Goal: Transaction & Acquisition: Purchase product/service

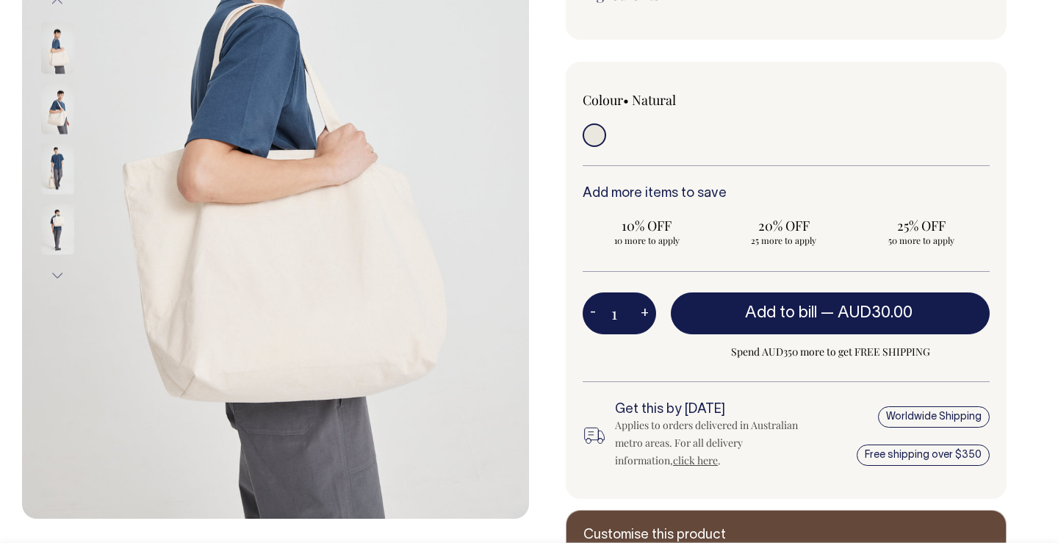
scroll to position [320, 0]
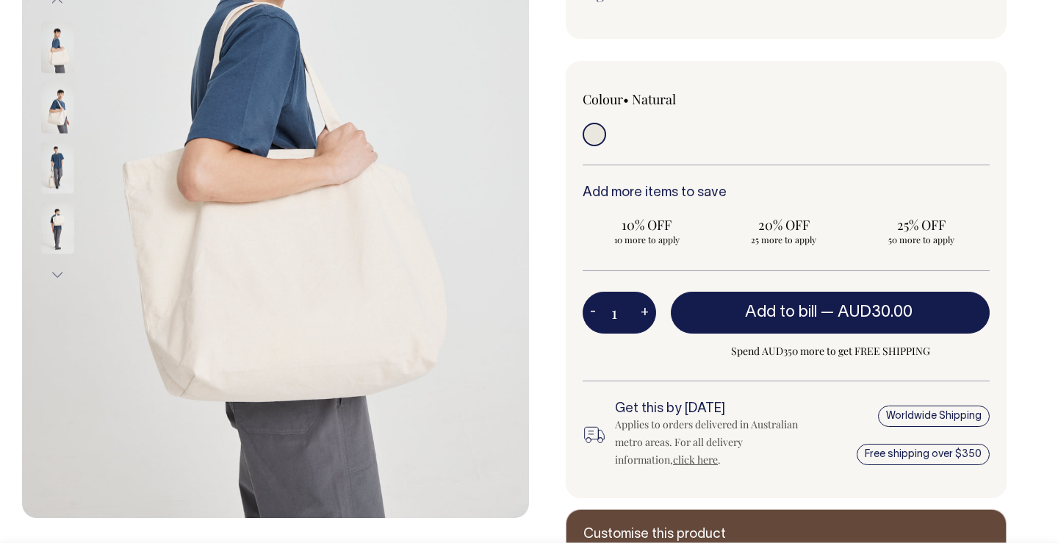
click at [642, 313] on button "+" at bounding box center [645, 312] width 23 height 29
type input "2"
click at [642, 313] on button "+" at bounding box center [645, 312] width 23 height 29
type input "3"
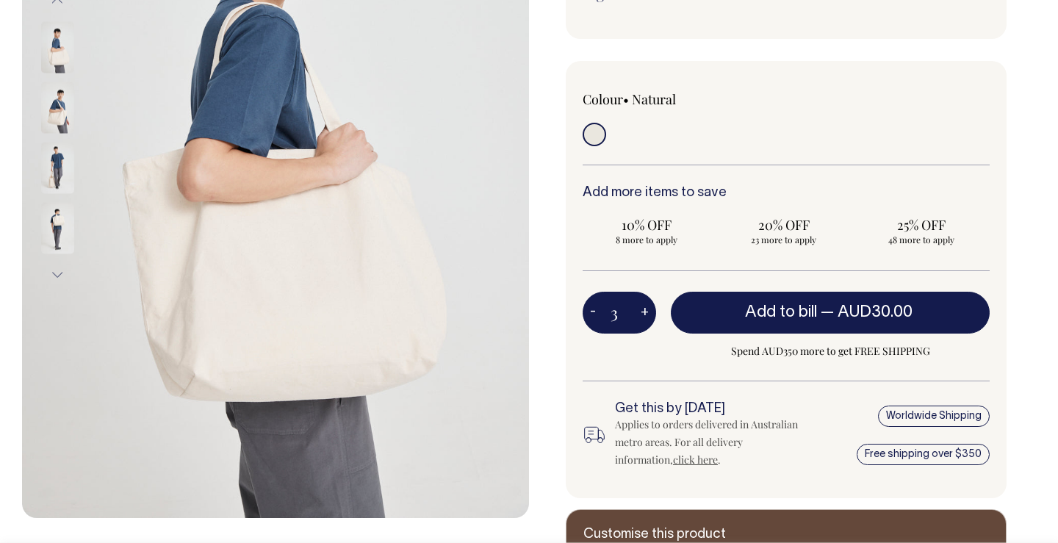
type input "3"
click at [642, 313] on button "+" at bounding box center [645, 312] width 23 height 29
type input "4"
click at [642, 313] on button "+" at bounding box center [645, 312] width 23 height 29
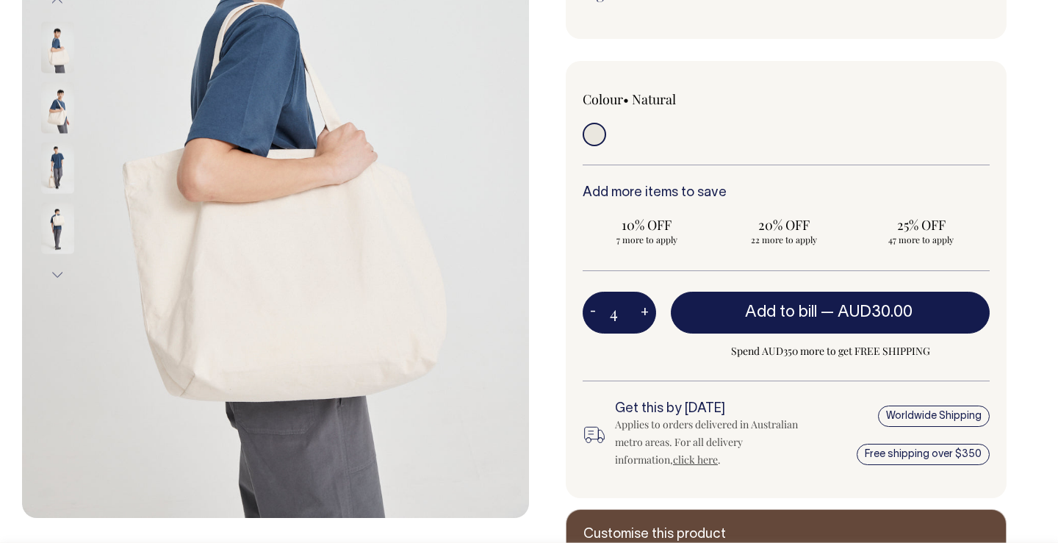
type input "5"
click at [642, 313] on button "+" at bounding box center [645, 312] width 23 height 29
type input "6"
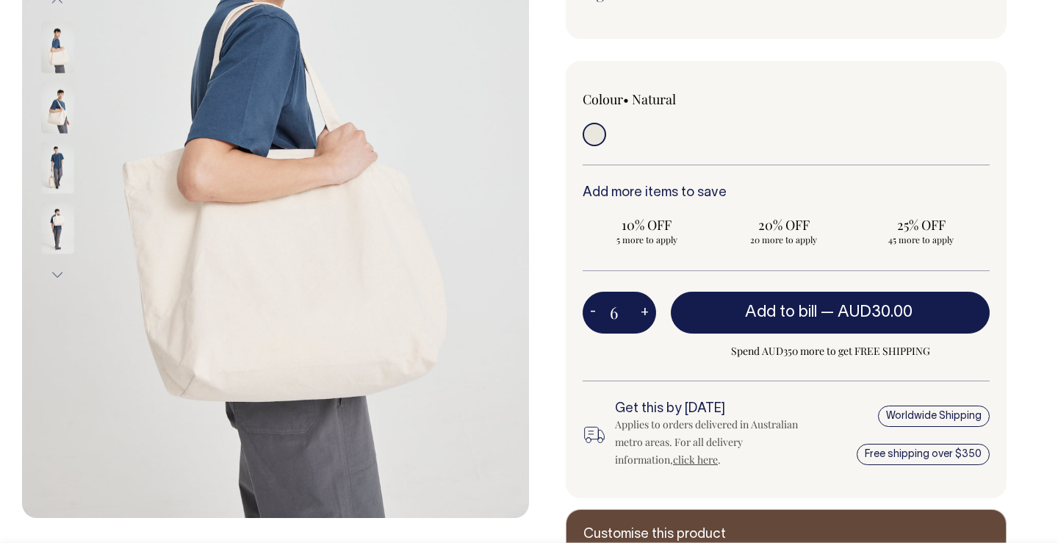
click at [642, 313] on button "+" at bounding box center [645, 312] width 23 height 29
type input "7"
click at [642, 313] on button "+" at bounding box center [645, 312] width 23 height 29
type input "8"
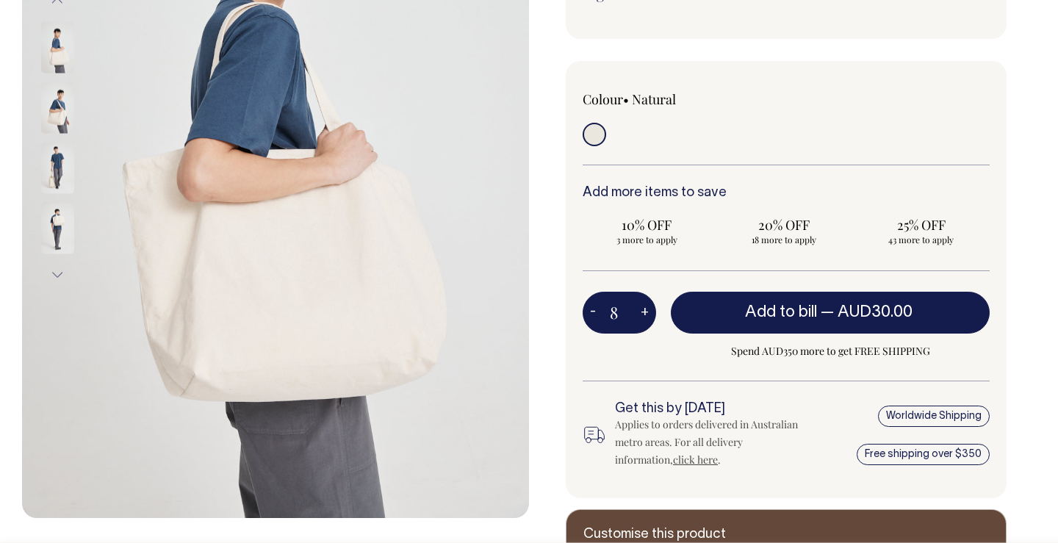
type input "8"
click at [642, 313] on button "+" at bounding box center [645, 312] width 23 height 29
type input "9"
click at [642, 313] on button "+" at bounding box center [645, 312] width 23 height 29
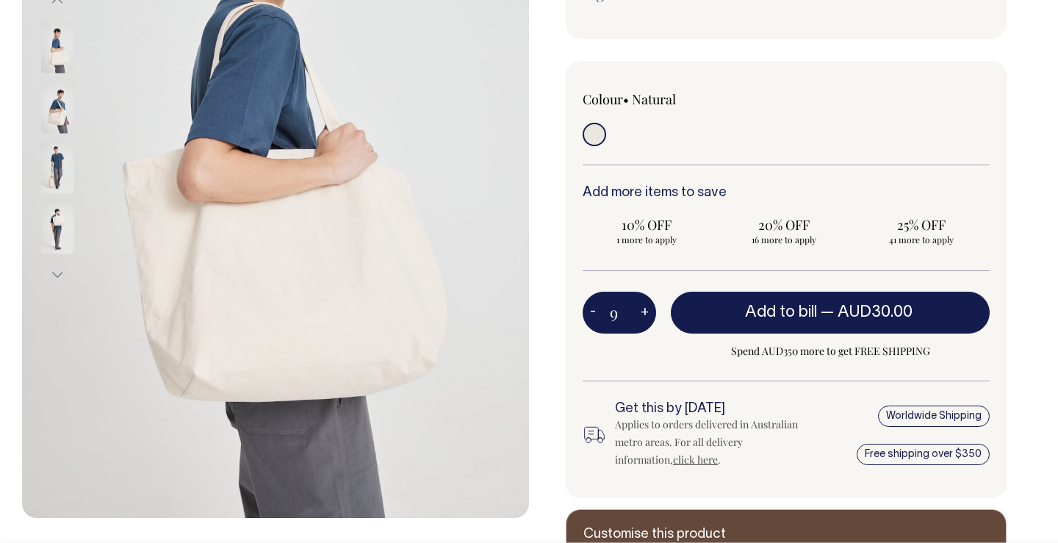
type input "10"
radio input "true"
type input "10"
click at [642, 313] on button "+" at bounding box center [645, 312] width 23 height 29
type input "11"
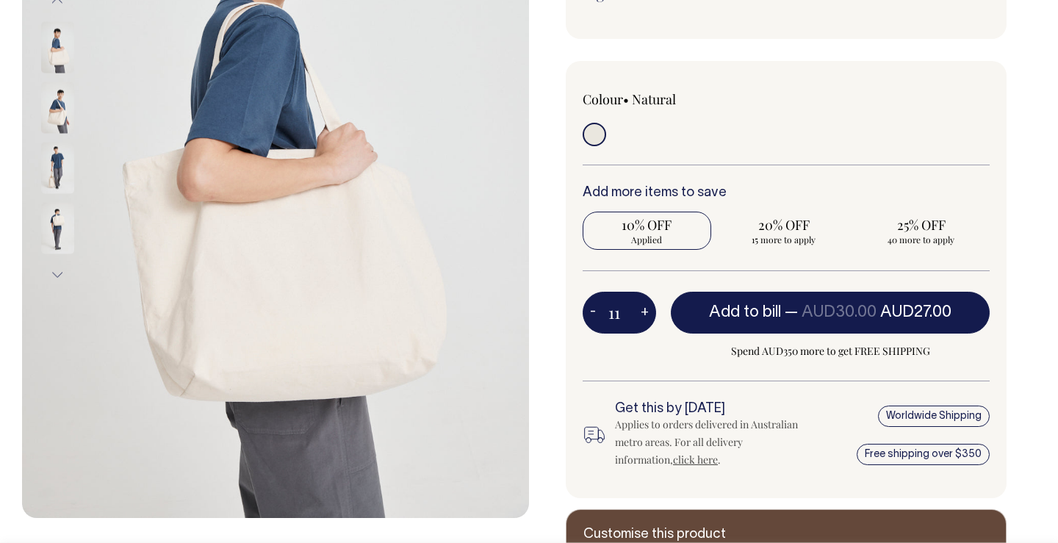
radio input "true"
type input "11"
click at [642, 313] on button "+" at bounding box center [645, 312] width 23 height 29
type input "12"
radio input "true"
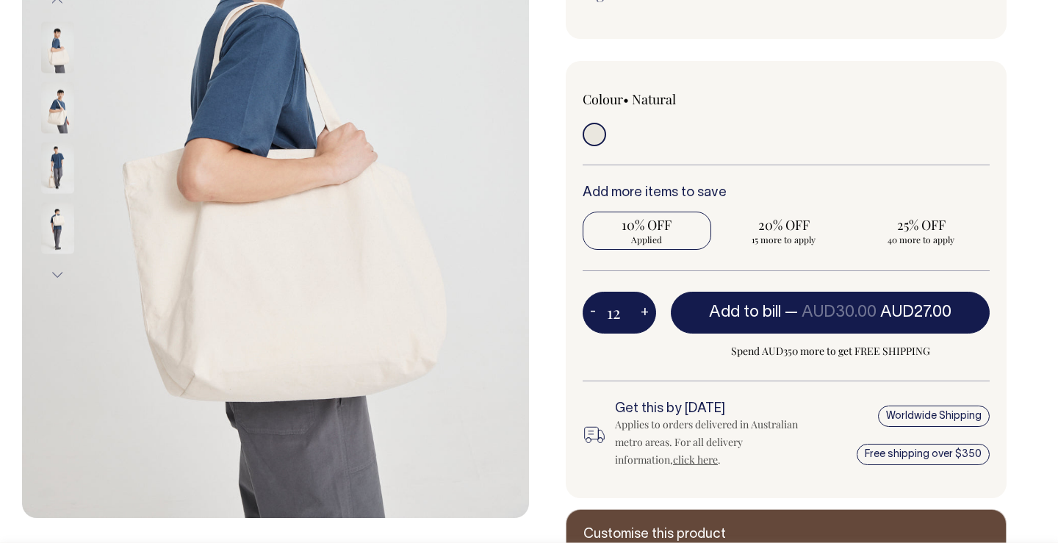
type input "12"
click at [642, 313] on button "+" at bounding box center [645, 312] width 23 height 29
type input "13"
radio input "true"
type input "13"
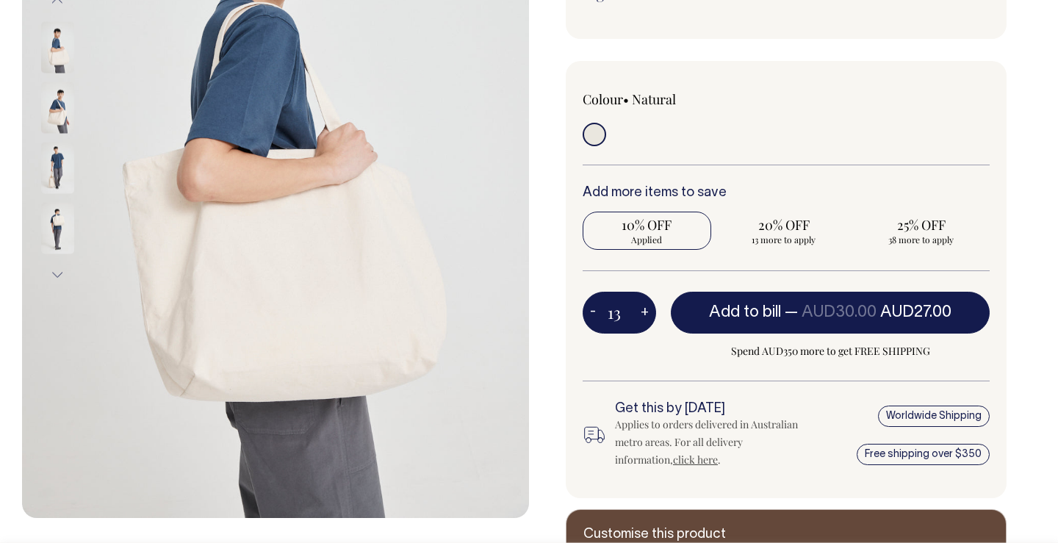
click at [642, 313] on button "+" at bounding box center [645, 312] width 23 height 29
type input "14"
radio input "true"
type input "14"
click at [642, 313] on button "+" at bounding box center [645, 312] width 23 height 29
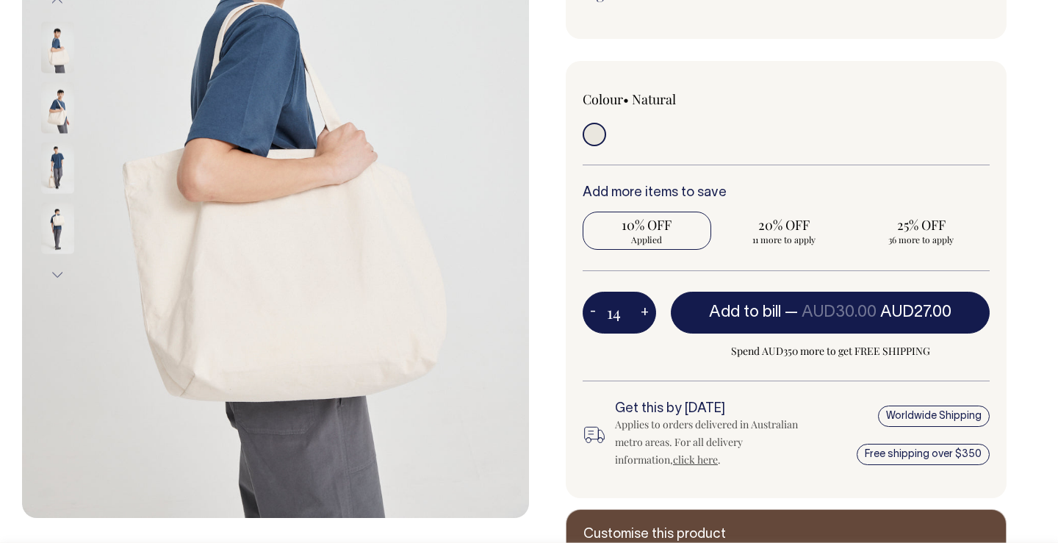
type input "15"
radio input "true"
type input "15"
click at [642, 313] on button "+" at bounding box center [645, 312] width 23 height 29
type input "16"
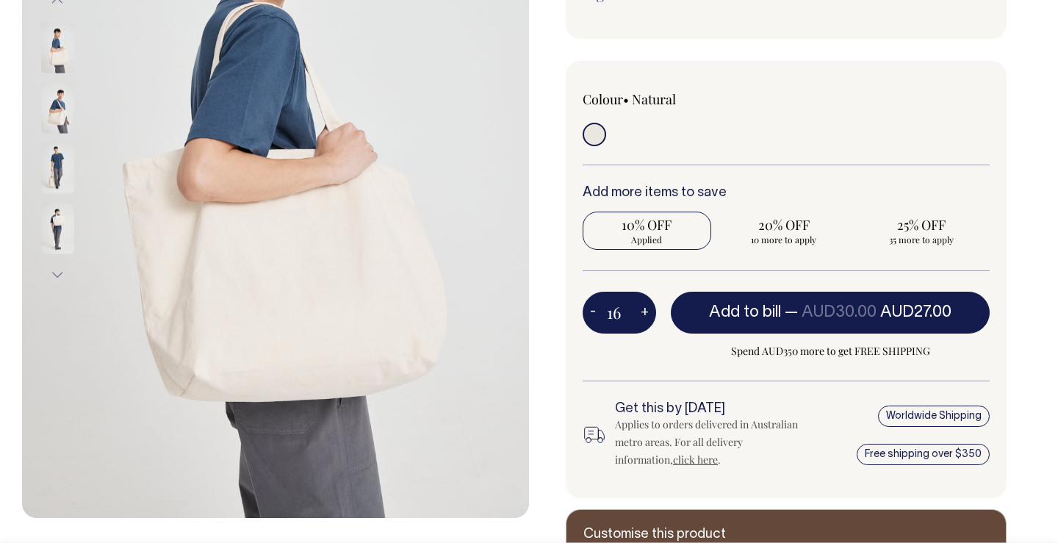
radio input "true"
type input "16"
click at [642, 313] on button "+" at bounding box center [645, 312] width 23 height 29
type input "17"
radio input "true"
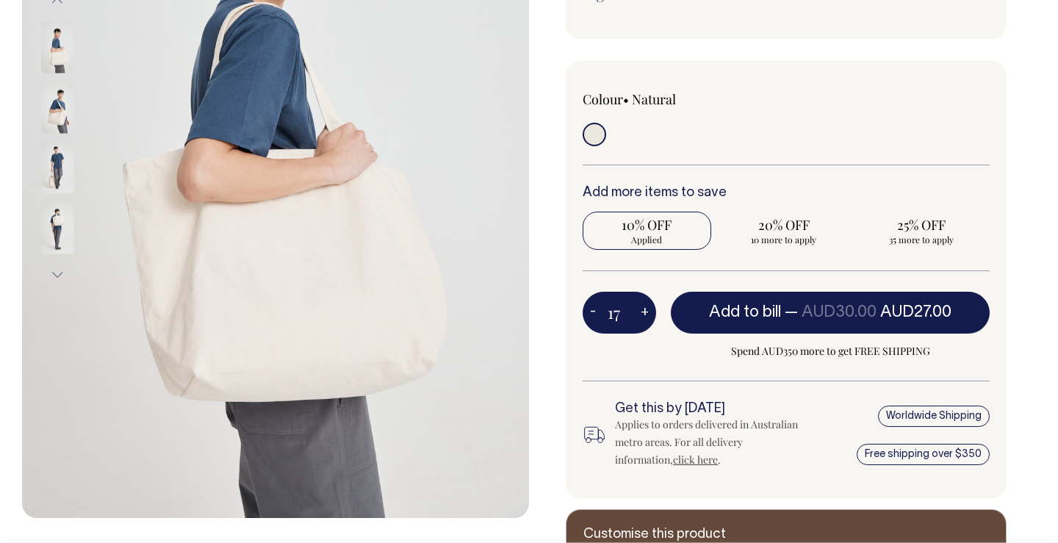
type input "17"
click at [642, 313] on button "+" at bounding box center [645, 312] width 23 height 29
type input "18"
radio input "true"
type input "18"
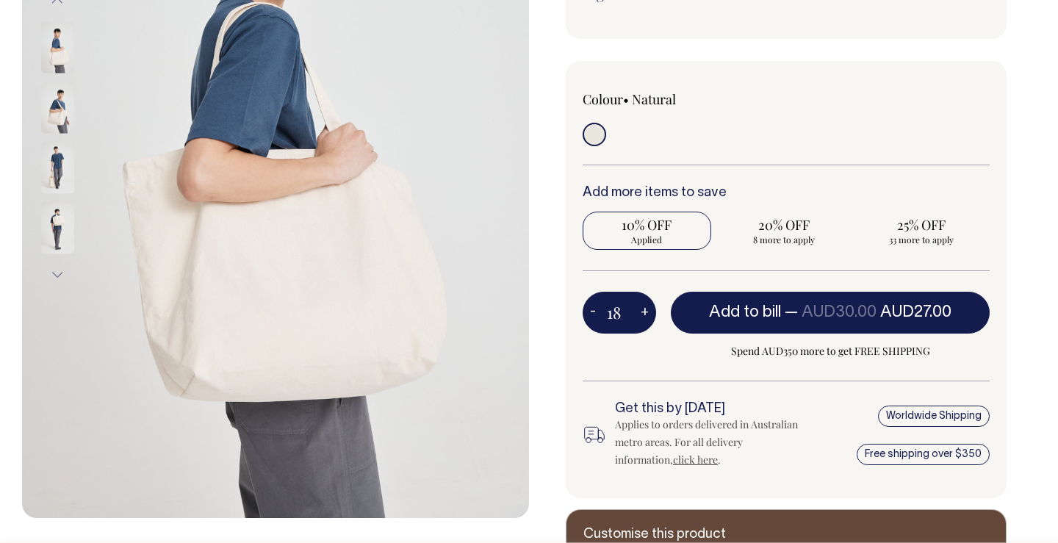
click at [642, 313] on button "+" at bounding box center [645, 312] width 23 height 29
type input "19"
radio input "true"
type input "19"
click at [642, 313] on button "+" at bounding box center [645, 312] width 23 height 29
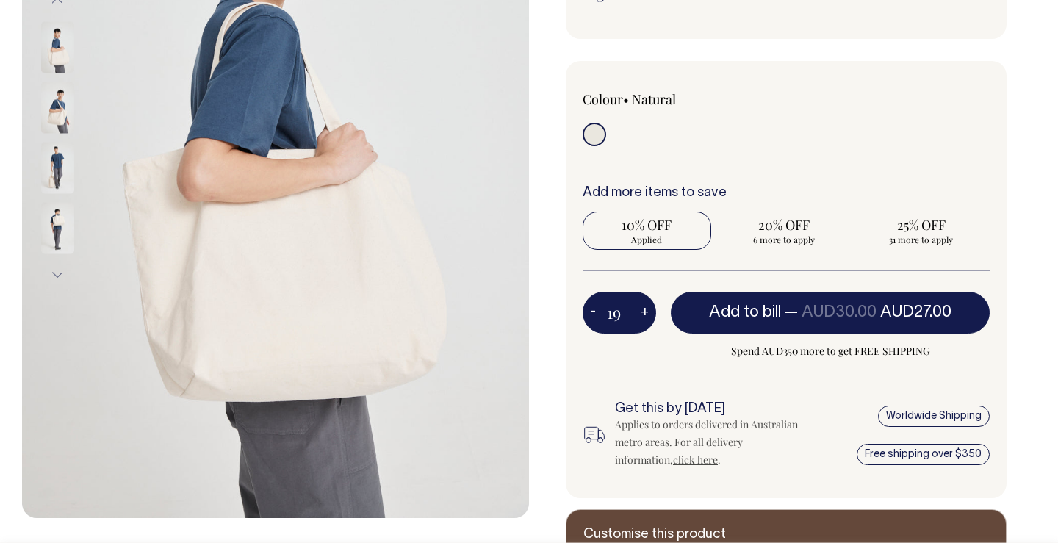
type input "20"
radio input "true"
type input "20"
click at [642, 313] on button "+" at bounding box center [645, 312] width 23 height 29
type input "21"
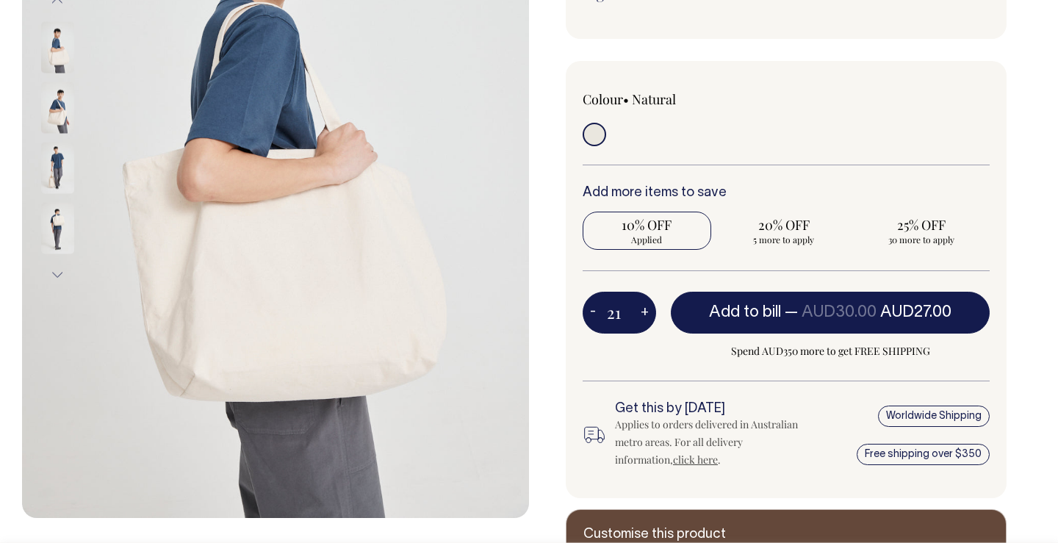
radio input "true"
type input "21"
click at [642, 313] on button "+" at bounding box center [645, 312] width 23 height 29
type input "22"
radio input "true"
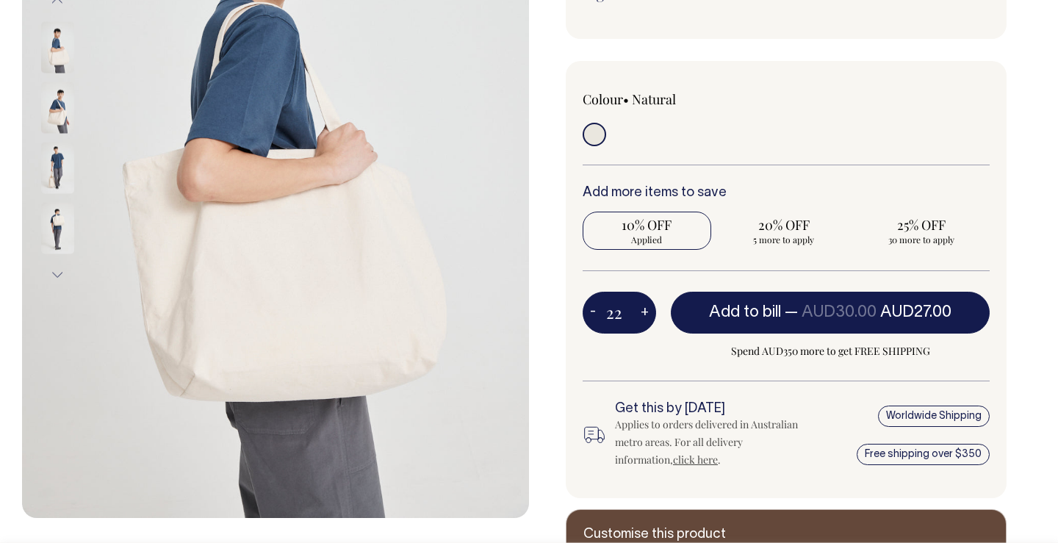
type input "22"
click at [642, 313] on button "+" at bounding box center [645, 312] width 23 height 29
type input "23"
radio input "true"
type input "23"
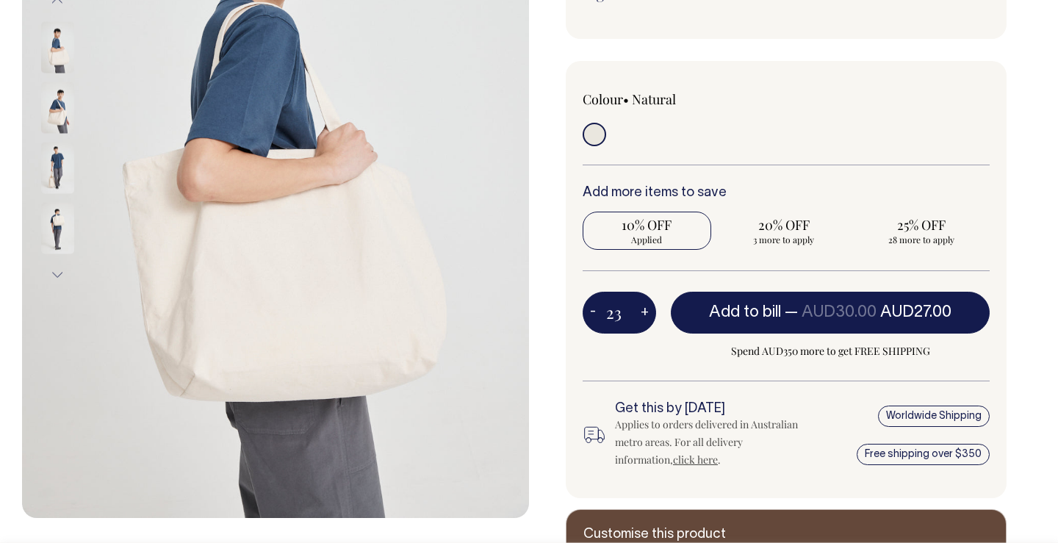
click at [642, 313] on button "+" at bounding box center [645, 312] width 23 height 29
type input "24"
radio input "true"
type input "24"
click at [642, 313] on button "+" at bounding box center [645, 312] width 23 height 29
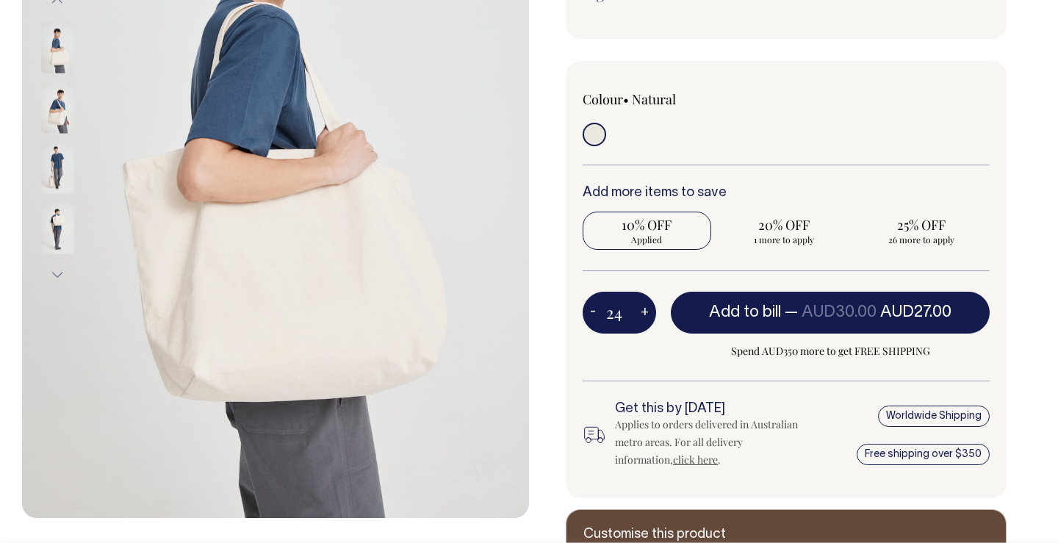
type input "25"
radio input "false"
radio input "true"
type input "25"
click at [642, 313] on button "+" at bounding box center [645, 312] width 23 height 29
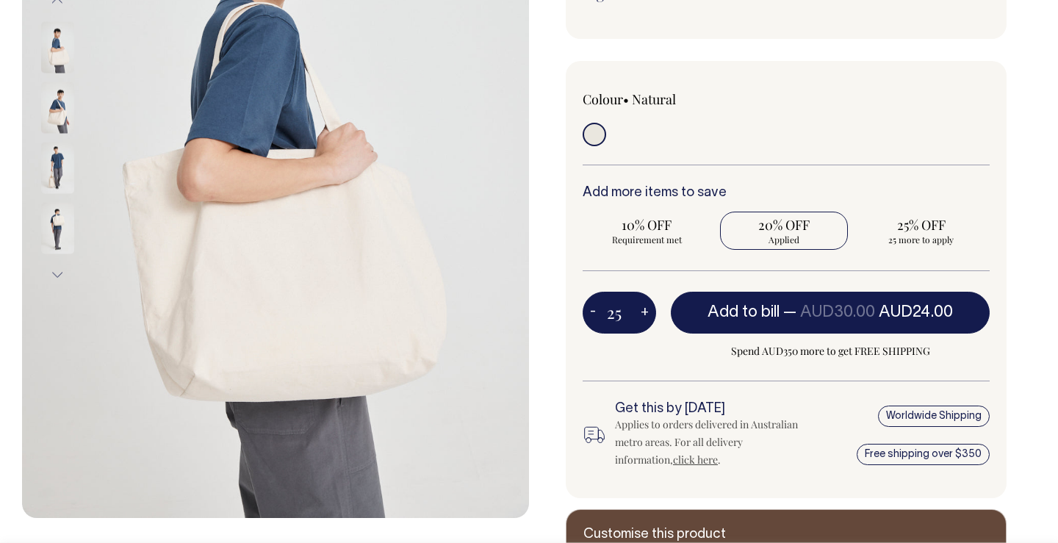
type input "26"
radio input "true"
type input "26"
click at [642, 313] on button "+" at bounding box center [645, 312] width 23 height 29
type input "27"
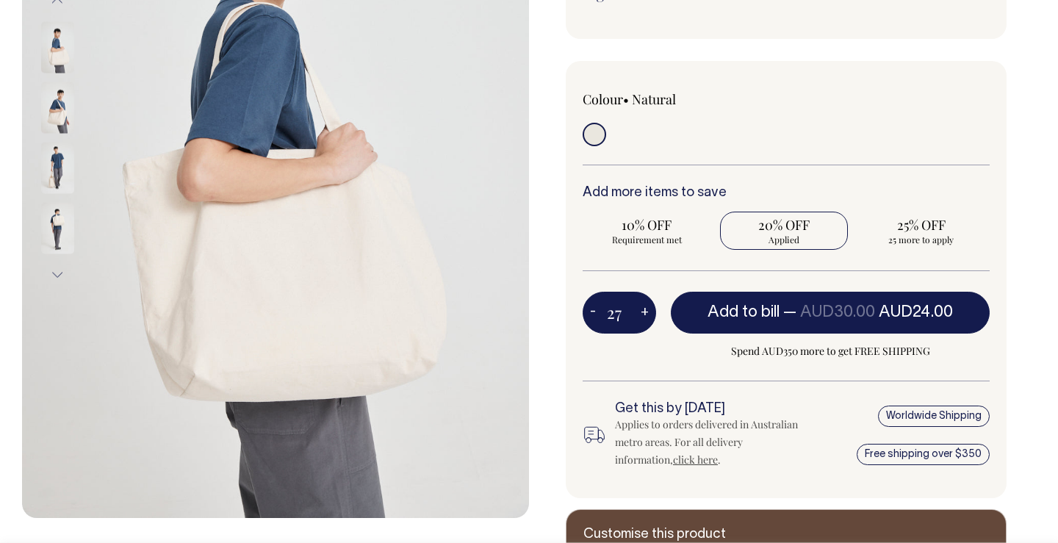
radio input "true"
type input "27"
click at [642, 313] on button "+" at bounding box center [645, 312] width 23 height 29
type input "28"
radio input "true"
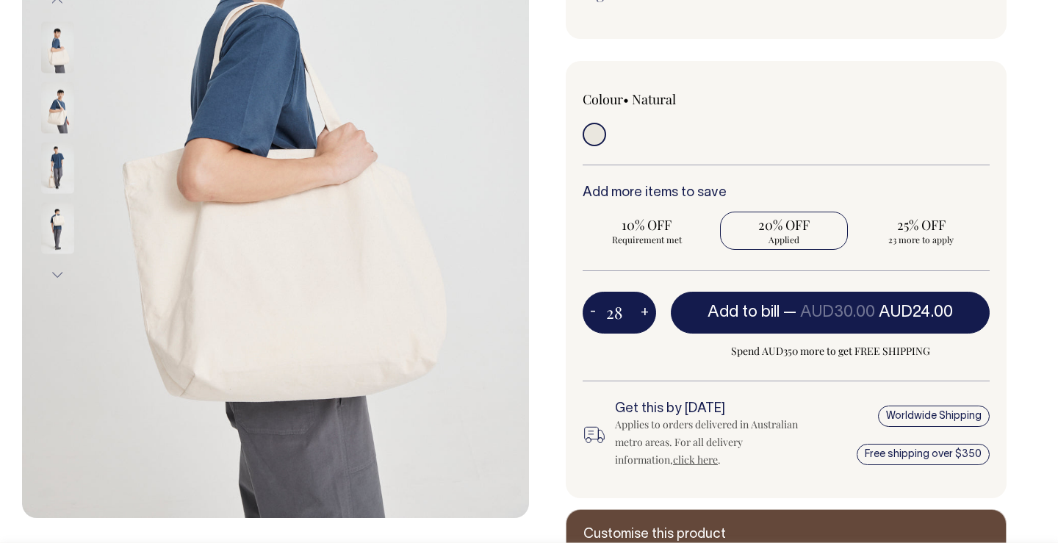
type input "28"
click at [642, 313] on button "+" at bounding box center [645, 312] width 23 height 29
type input "29"
radio input "true"
type input "29"
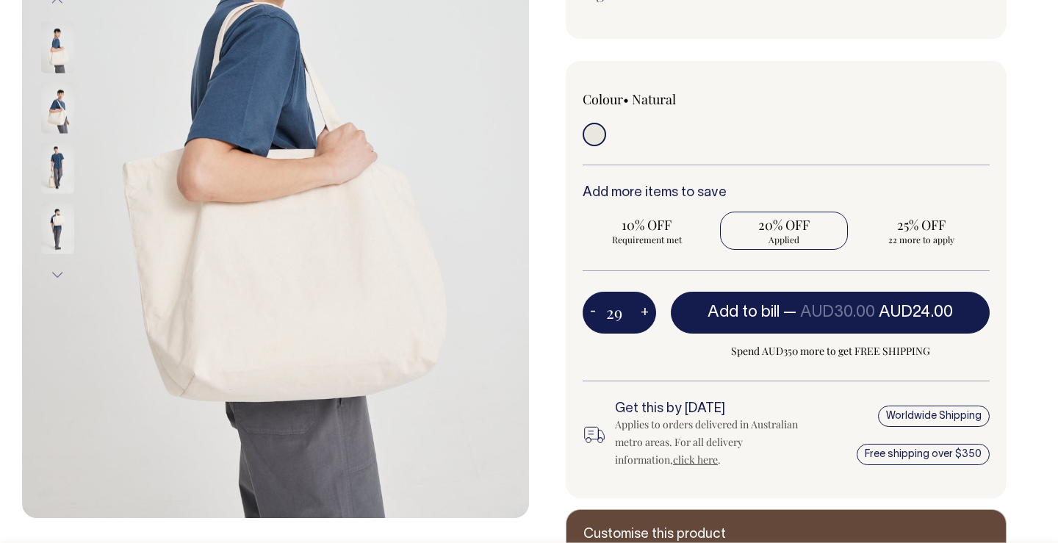
click at [642, 313] on button "+" at bounding box center [645, 312] width 23 height 29
type input "30"
radio input "true"
type input "30"
click at [642, 313] on button "+" at bounding box center [645, 312] width 23 height 29
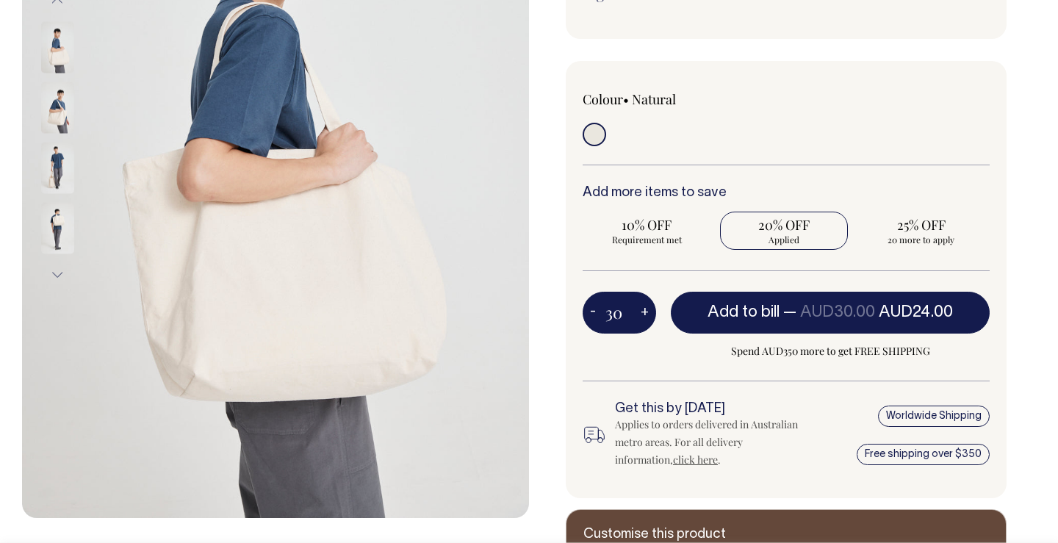
type input "31"
radio input "true"
type input "31"
click at [642, 313] on button "+" at bounding box center [645, 312] width 23 height 29
type input "32"
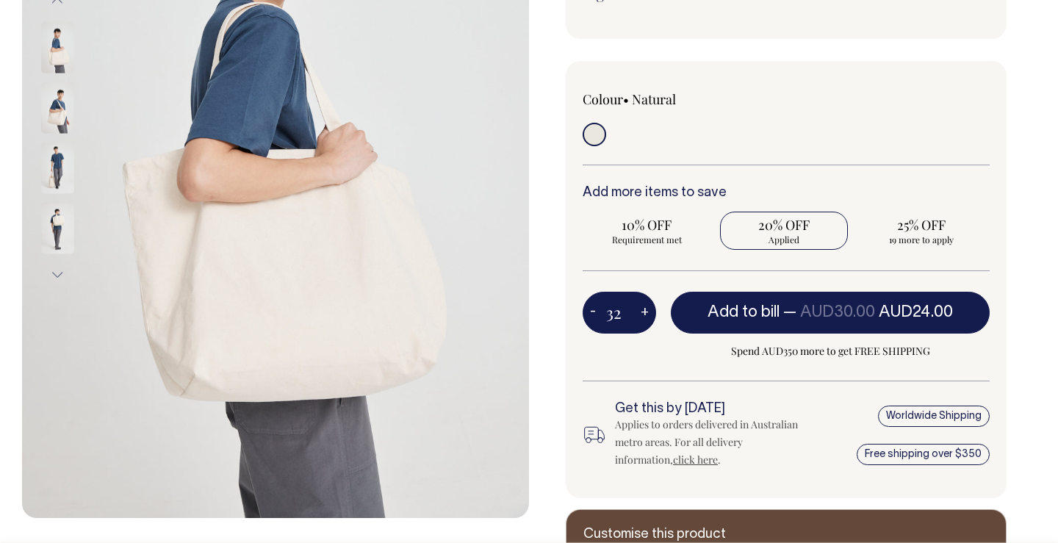
radio input "true"
type input "32"
click at [642, 313] on button "+" at bounding box center [645, 312] width 23 height 29
type input "33"
radio input "true"
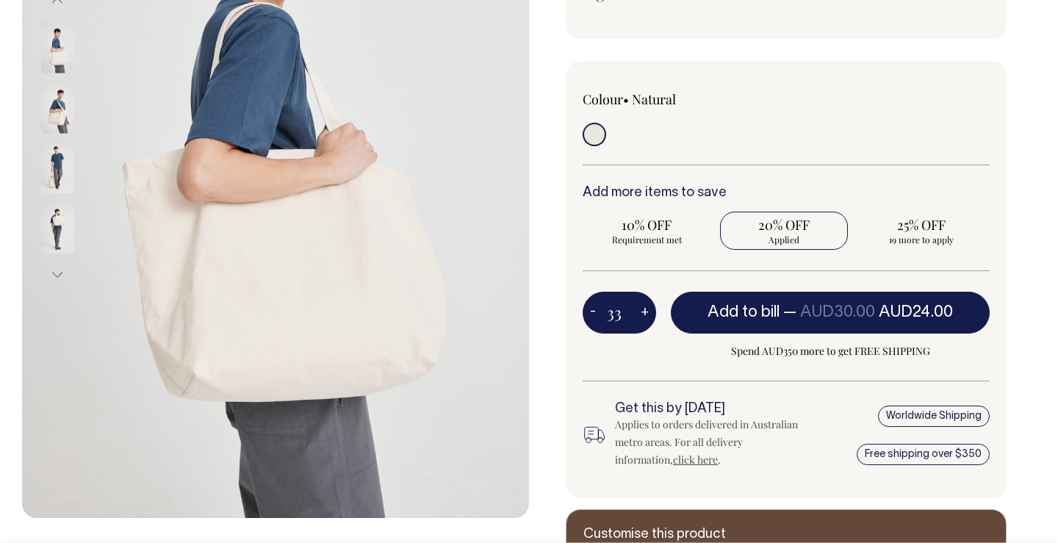
type input "33"
click at [642, 313] on button "+" at bounding box center [645, 312] width 23 height 29
type input "34"
radio input "true"
type input "34"
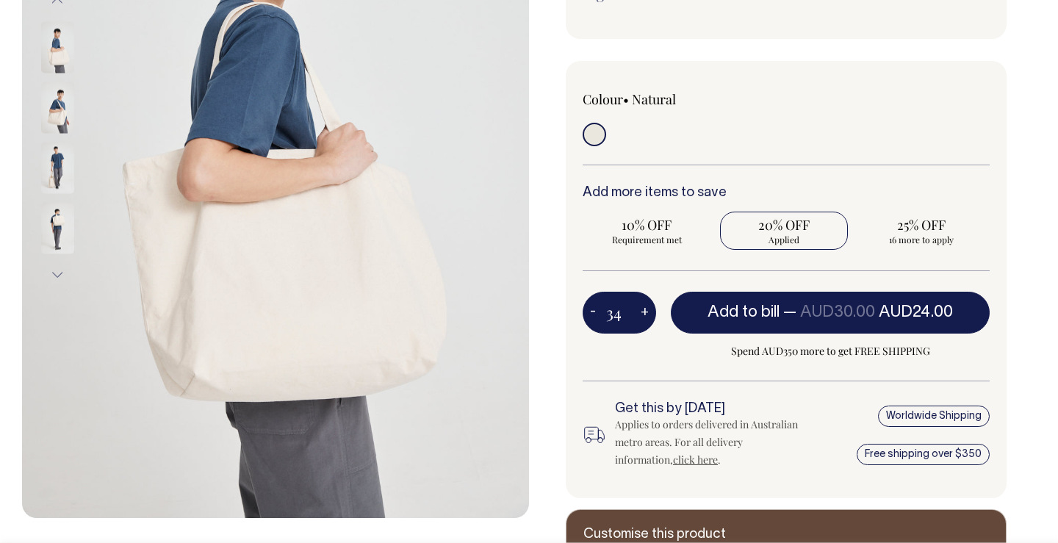
click at [642, 313] on button "+" at bounding box center [645, 312] width 23 height 29
type input "35"
radio input "true"
type input "35"
click at [642, 313] on button "+" at bounding box center [645, 312] width 23 height 29
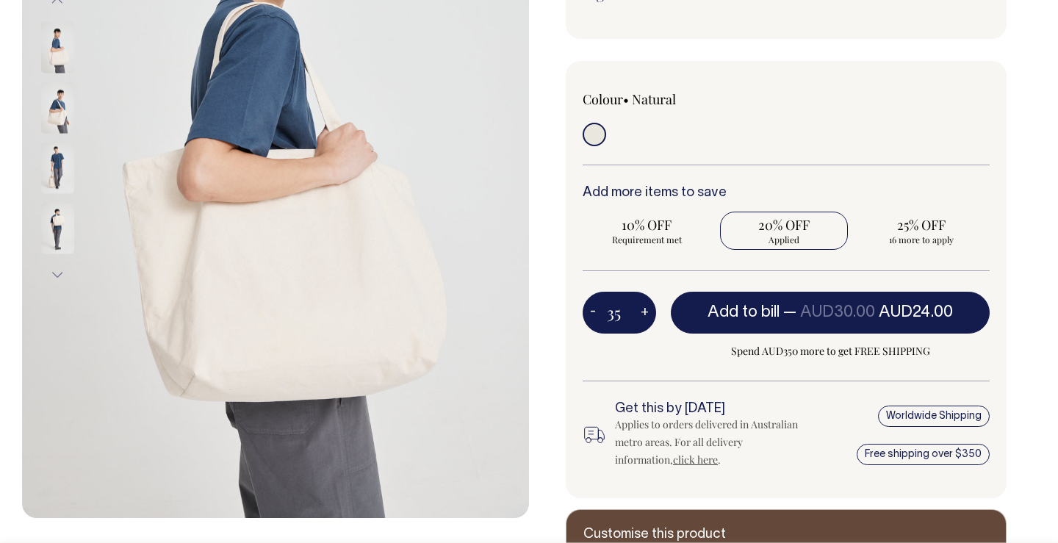
type input "36"
radio input "true"
type input "36"
click at [642, 313] on button "+" at bounding box center [645, 312] width 23 height 29
type input "37"
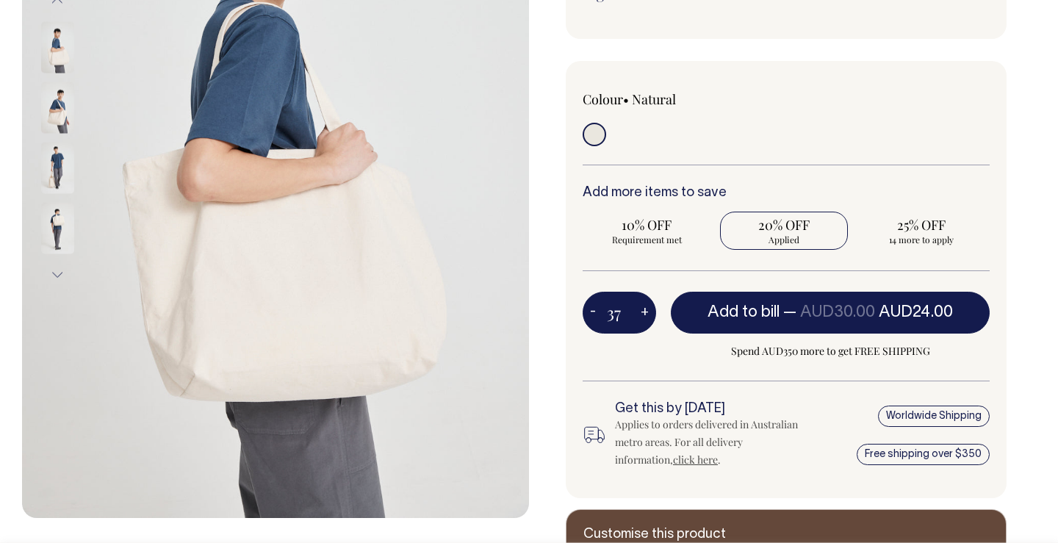
radio input "true"
type input "37"
click at [642, 313] on button "+" at bounding box center [645, 312] width 23 height 29
type input "38"
radio input "true"
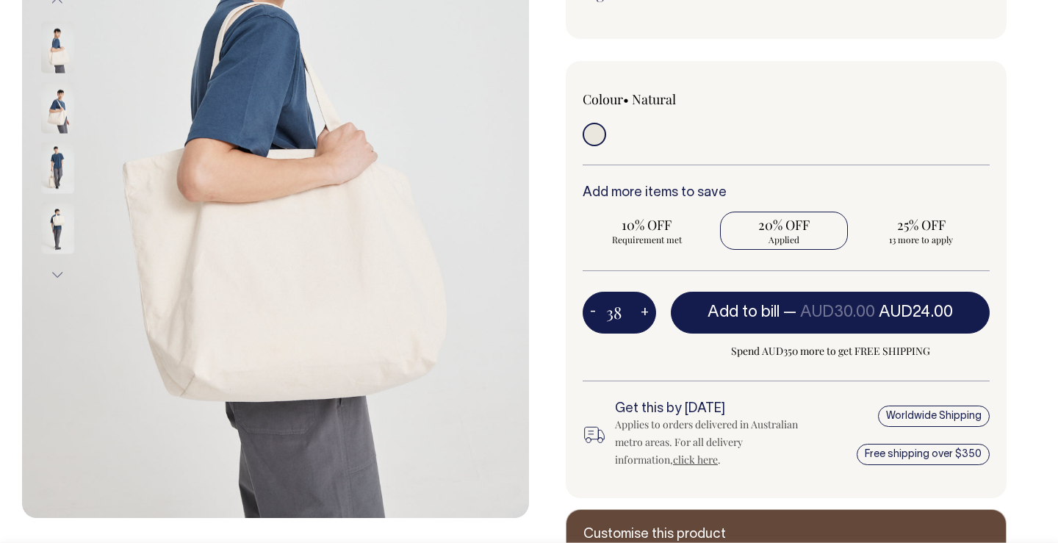
type input "38"
click at [642, 313] on button "+" at bounding box center [645, 312] width 23 height 29
type input "39"
radio input "true"
type input "39"
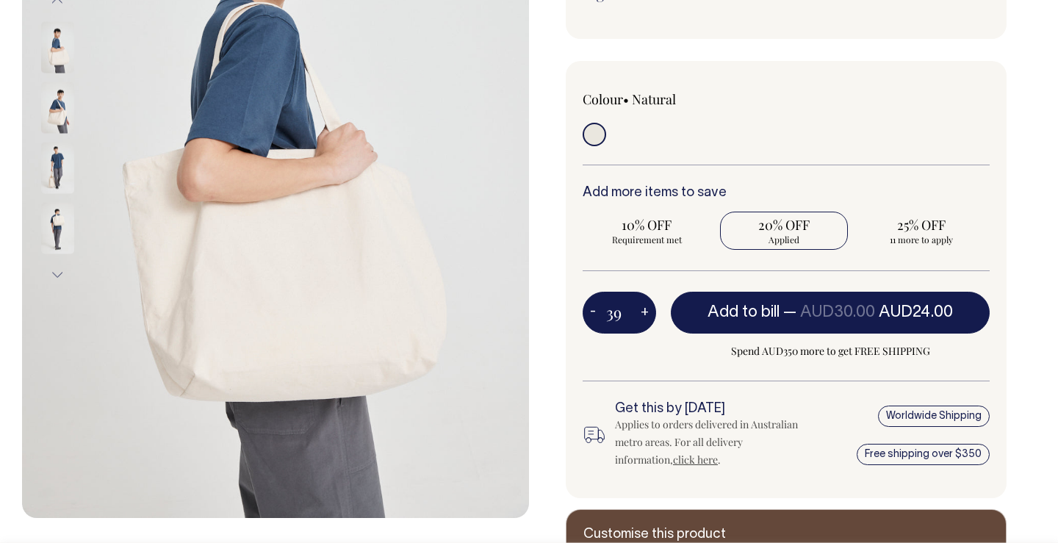
click at [642, 313] on button "+" at bounding box center [645, 312] width 23 height 29
type input "40"
radio input "true"
type input "40"
click at [642, 313] on button "+" at bounding box center [645, 312] width 23 height 29
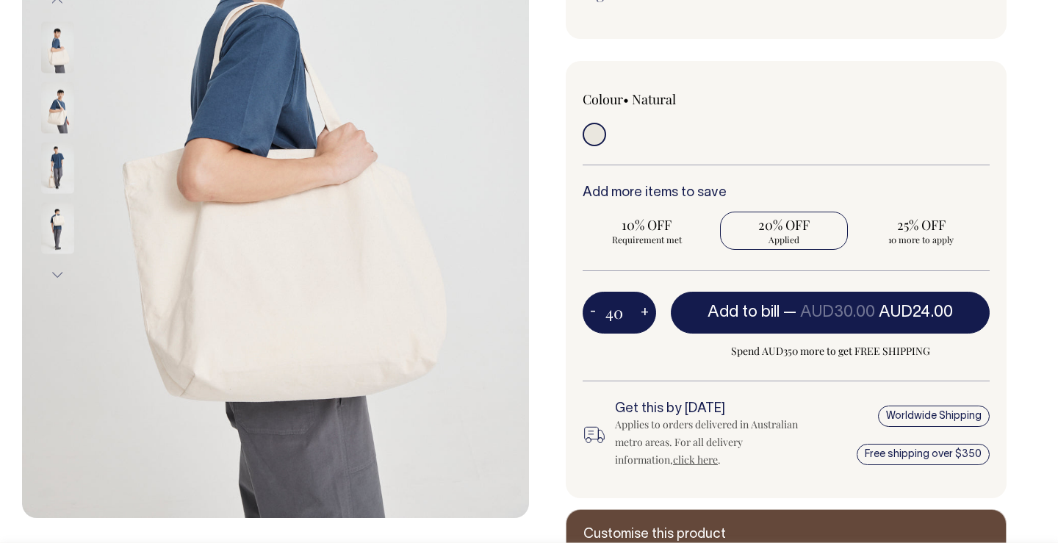
type input "41"
radio input "true"
type input "41"
click at [642, 313] on button "+" at bounding box center [645, 312] width 23 height 29
type input "42"
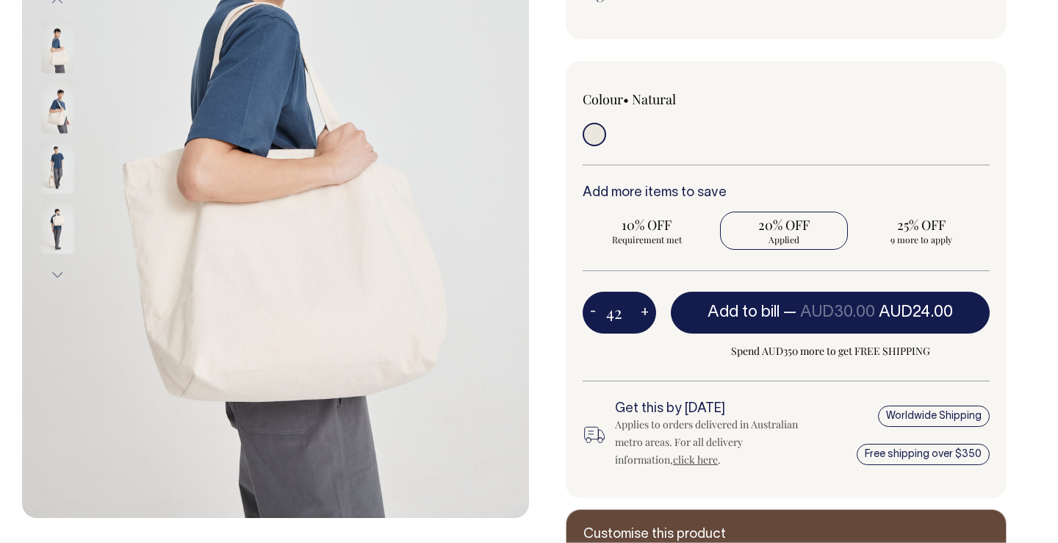
radio input "true"
type input "42"
click at [642, 313] on button "+" at bounding box center [645, 312] width 23 height 29
type input "43"
radio input "true"
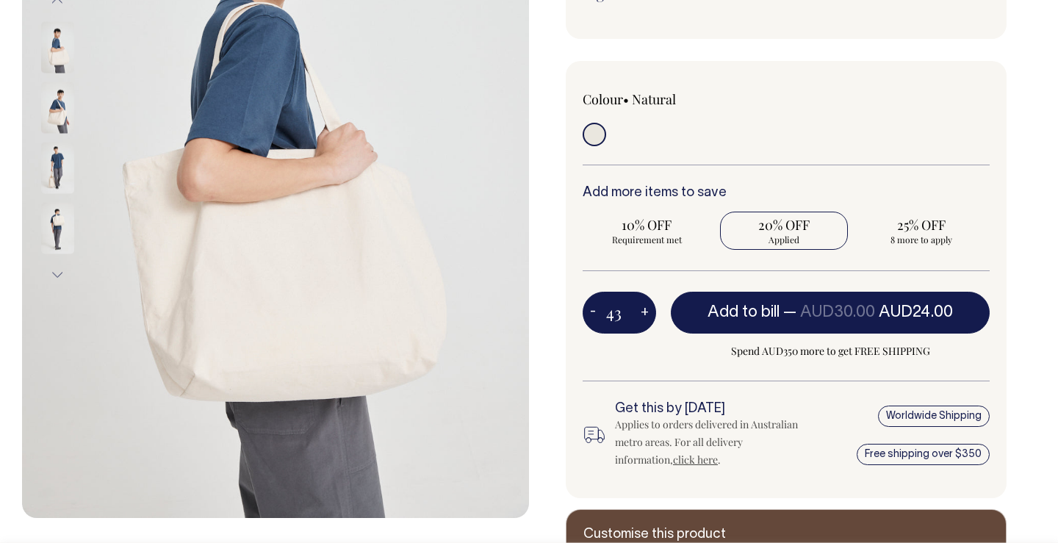
type input "43"
click at [642, 313] on button "+" at bounding box center [645, 312] width 23 height 29
type input "44"
radio input "true"
type input "44"
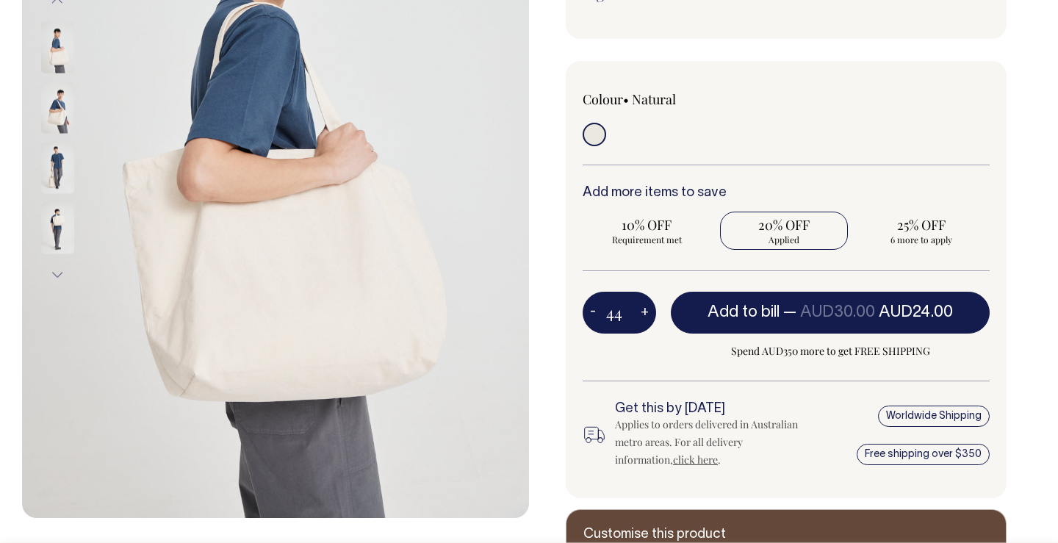
click at [642, 313] on button "+" at bounding box center [645, 312] width 23 height 29
type input "45"
radio input "true"
type input "45"
click at [642, 313] on button "+" at bounding box center [645, 312] width 23 height 29
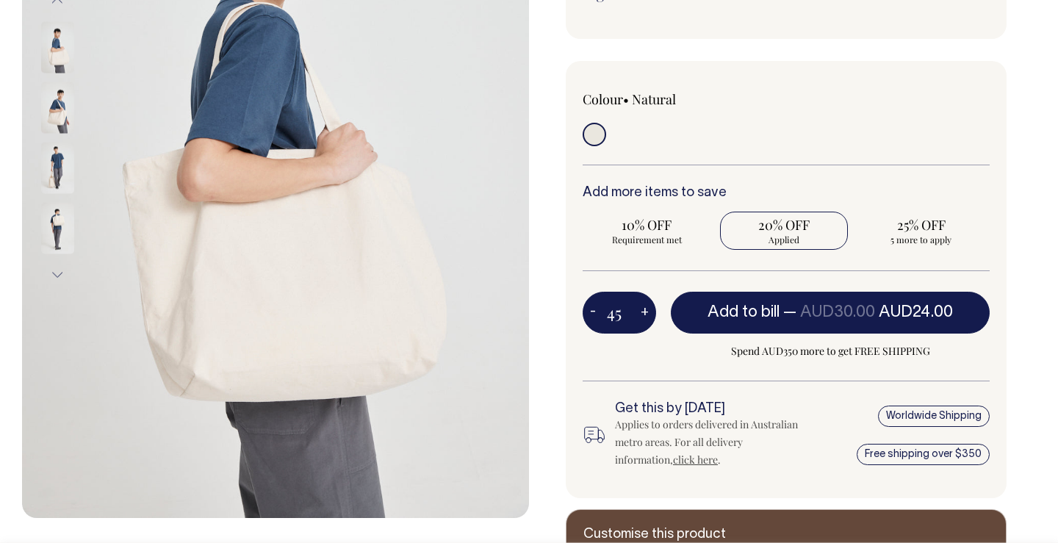
type input "46"
radio input "true"
type input "46"
click at [642, 313] on button "+" at bounding box center [645, 312] width 23 height 29
type input "47"
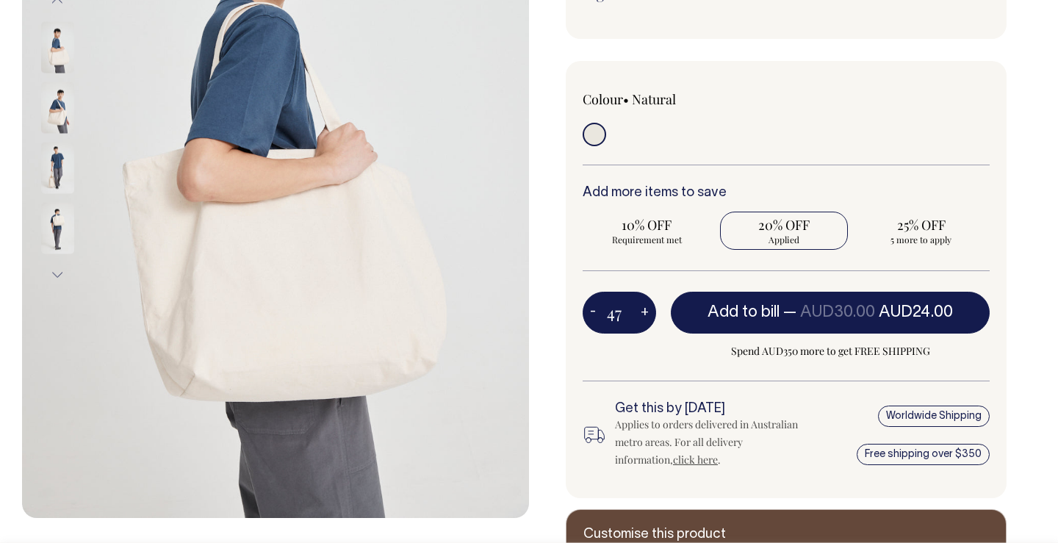
radio input "true"
type input "47"
click at [642, 313] on button "+" at bounding box center [645, 312] width 23 height 29
type input "48"
radio input "true"
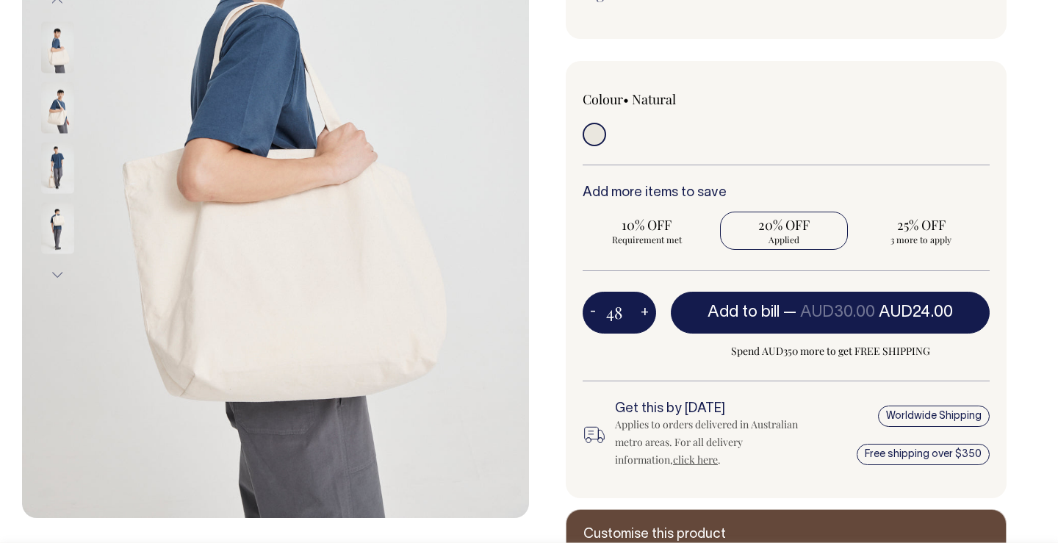
type input "48"
click at [642, 313] on button "+" at bounding box center [645, 312] width 23 height 29
type input "49"
radio input "true"
type input "49"
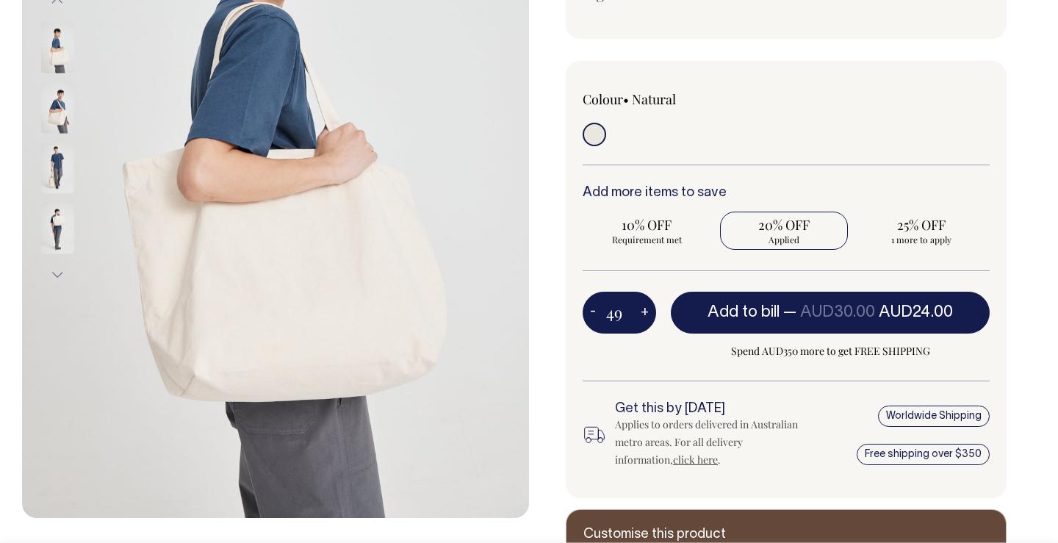
click at [642, 313] on button "+" at bounding box center [645, 312] width 23 height 29
type input "50"
radio input "false"
radio input "true"
type input "50"
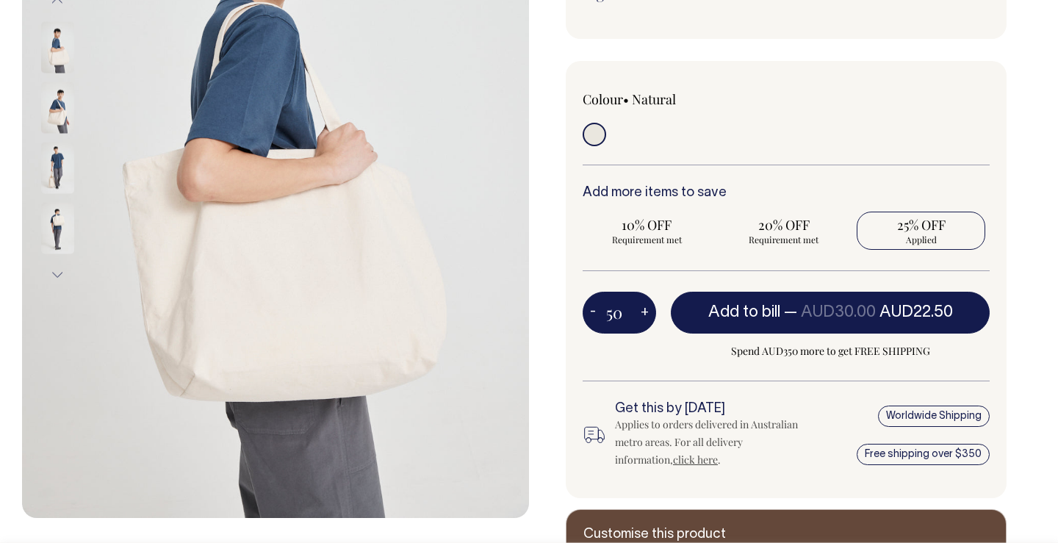
click at [642, 313] on button "+" at bounding box center [645, 312] width 23 height 29
type input "51"
radio input "true"
type input "51"
click at [595, 315] on button "-" at bounding box center [593, 312] width 21 height 29
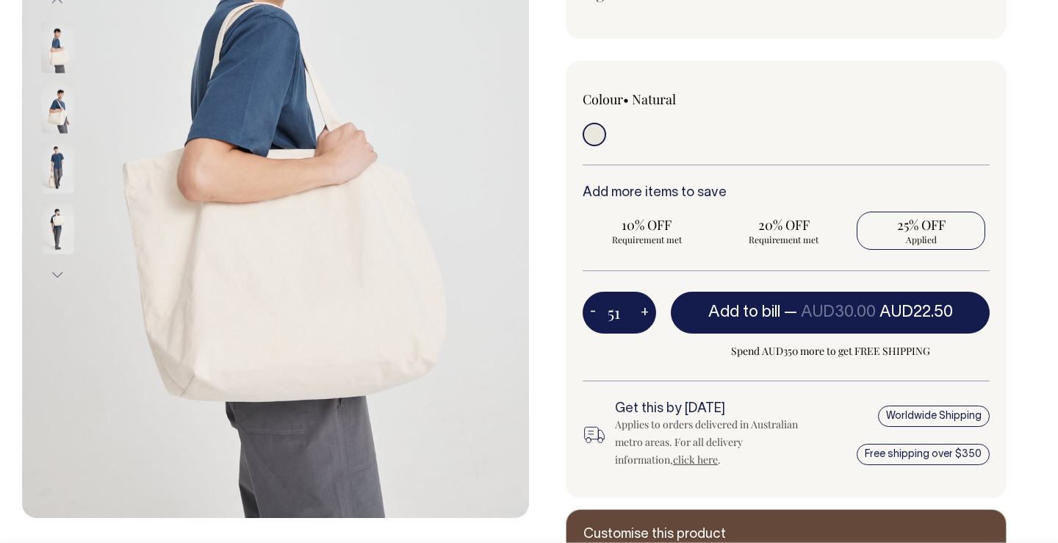
type input "50"
radio input "true"
type input "50"
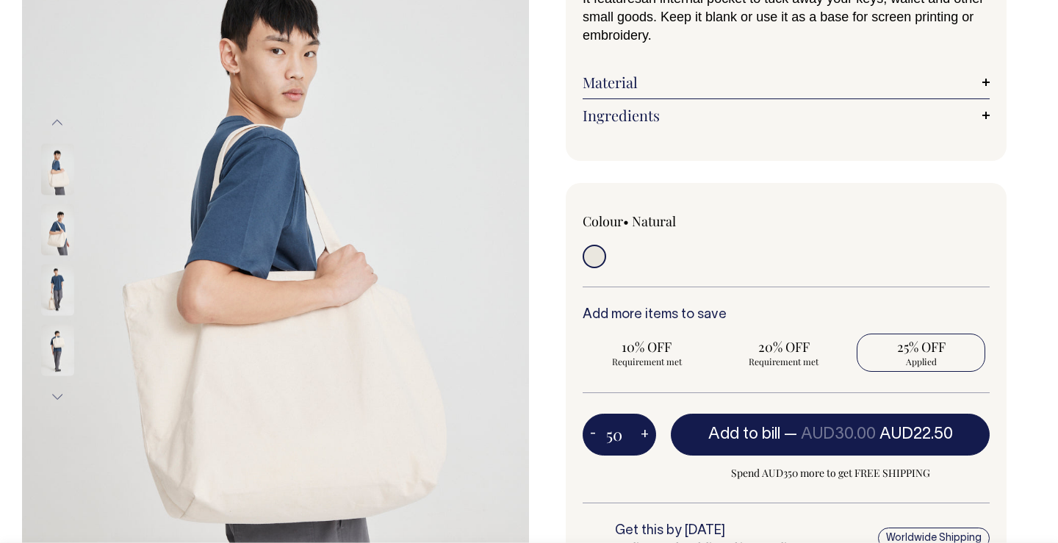
scroll to position [197, 0]
click at [55, 296] on img at bounding box center [57, 290] width 33 height 51
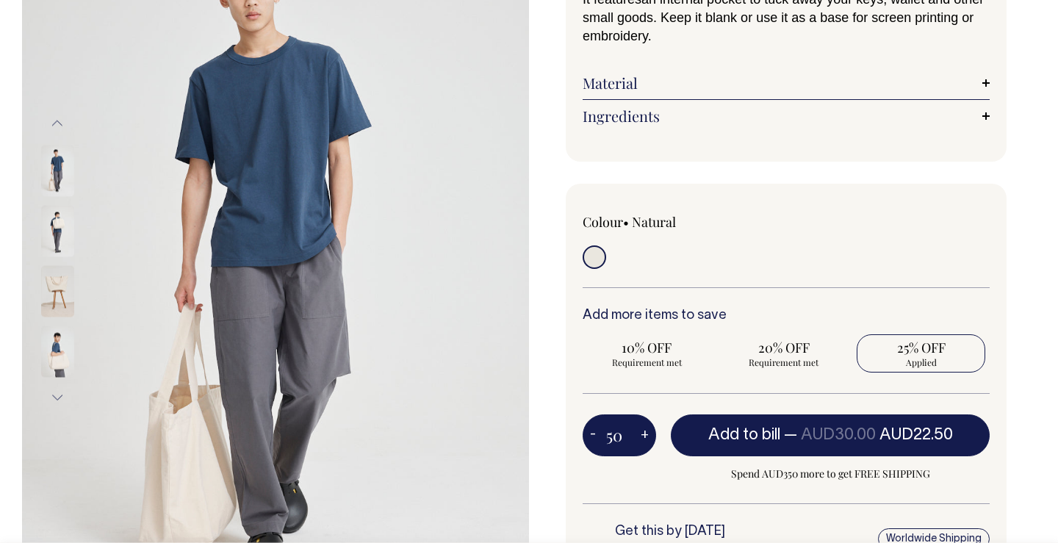
click at [61, 336] on img at bounding box center [57, 351] width 33 height 51
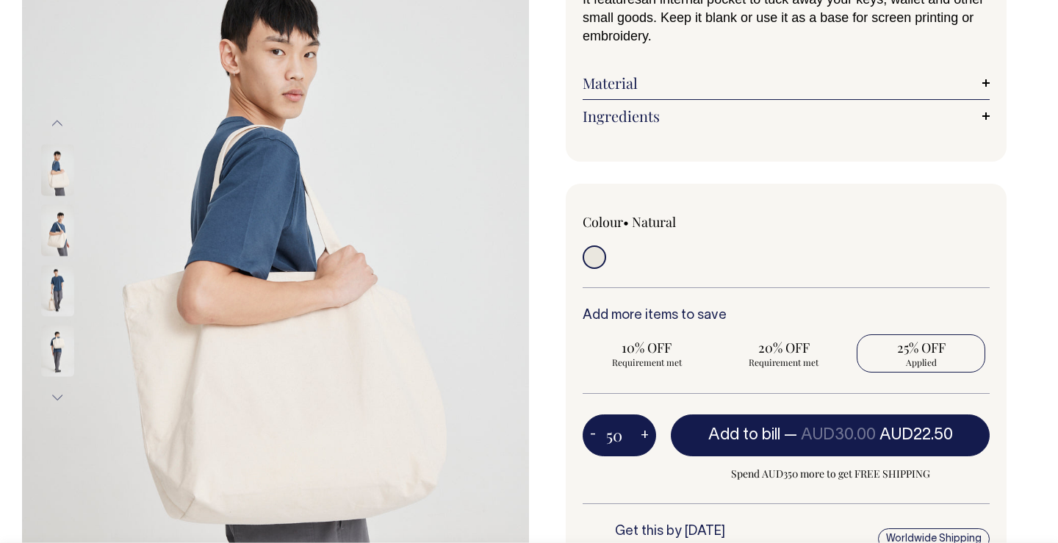
click at [59, 323] on div at bounding box center [77, 350] width 74 height 60
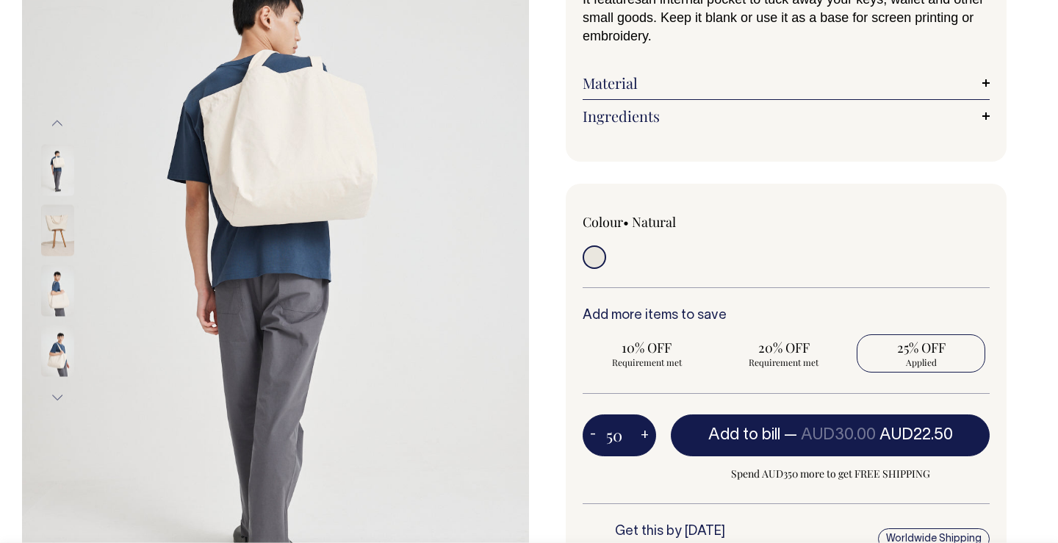
click at [59, 296] on img at bounding box center [57, 290] width 33 height 51
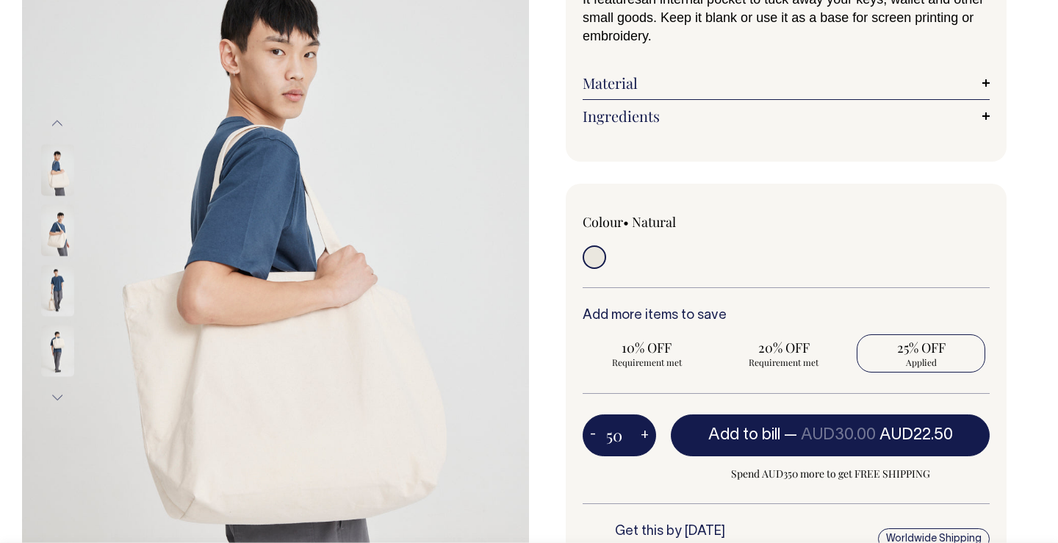
click at [59, 287] on img at bounding box center [57, 290] width 33 height 51
